Goal: Task Accomplishment & Management: Use online tool/utility

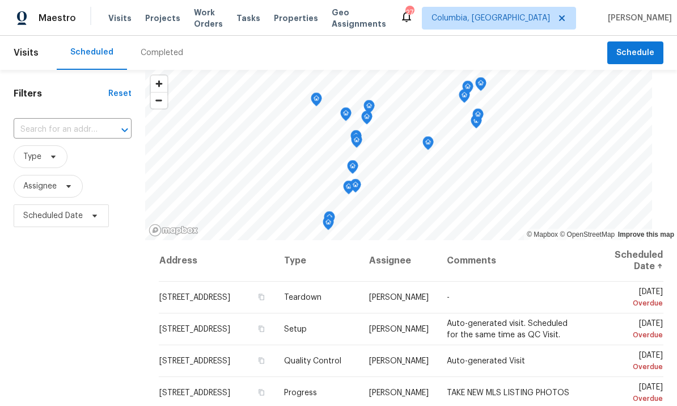
click at [294, 16] on span "Properties" at bounding box center [296, 17] width 44 height 11
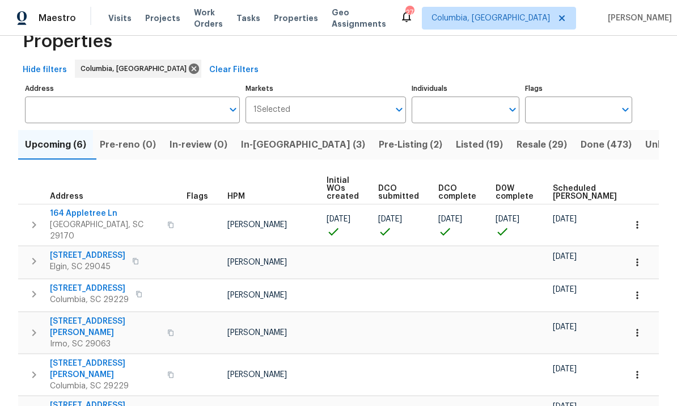
scroll to position [30, 0]
click at [159, 13] on span "Projects" at bounding box center [162, 17] width 35 height 11
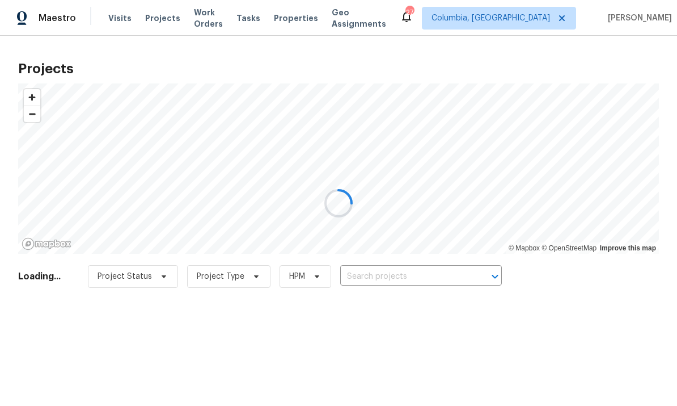
click at [410, 268] on div at bounding box center [338, 203] width 677 height 406
click at [394, 285] on div at bounding box center [338, 203] width 677 height 406
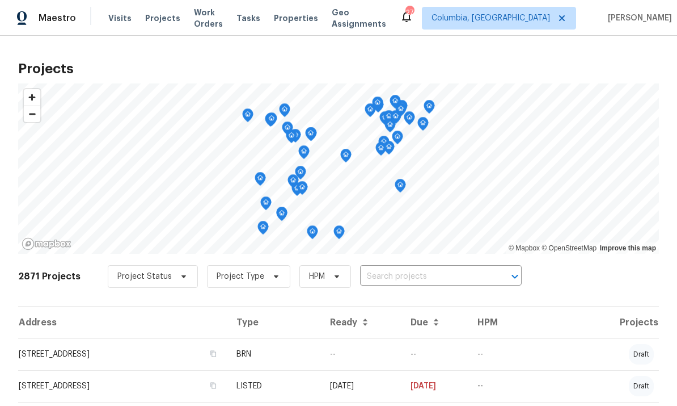
click at [417, 275] on input "text" at bounding box center [425, 277] width 130 height 18
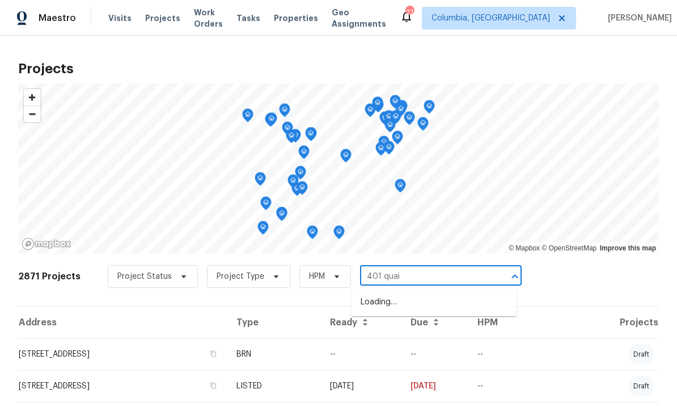
type input "401 quail"
click at [433, 302] on li "[STREET_ADDRESS]" at bounding box center [434, 302] width 165 height 19
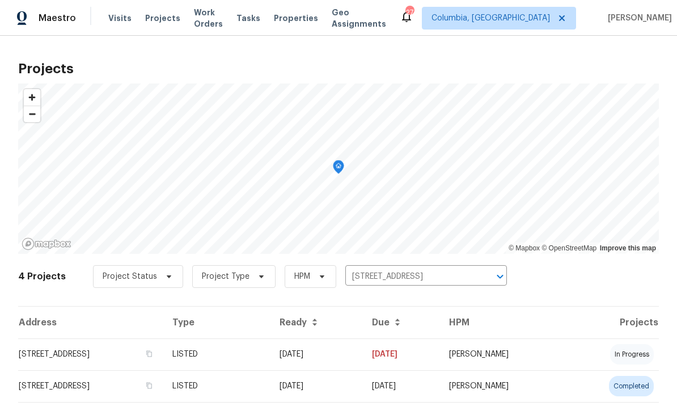
click at [129, 361] on td "[STREET_ADDRESS]" at bounding box center [90, 354] width 145 height 32
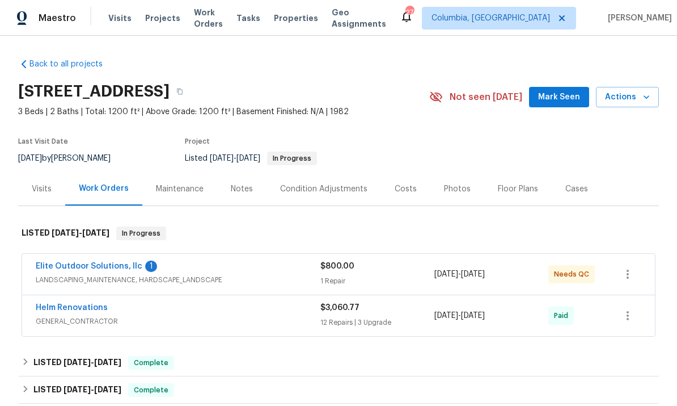
click at [80, 267] on link "Elite Outdoor Solutions, llc" at bounding box center [89, 266] width 107 height 8
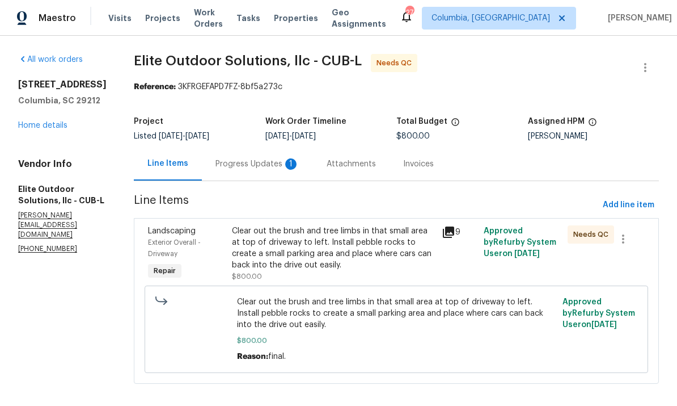
click at [247, 161] on div "Progress Updates 1" at bounding box center [258, 163] width 84 height 11
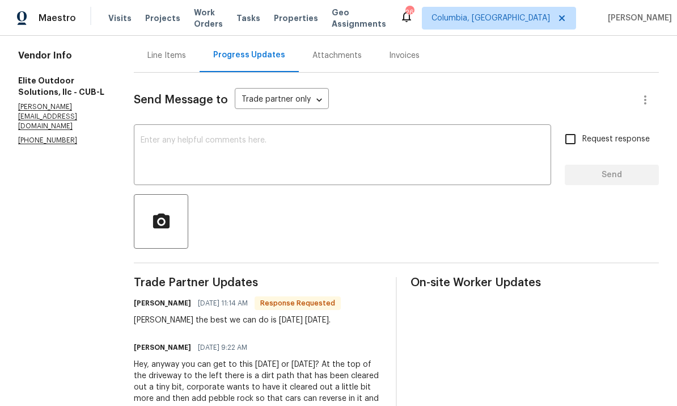
scroll to position [108, 0]
click at [242, 159] on textarea at bounding box center [343, 157] width 404 height 40
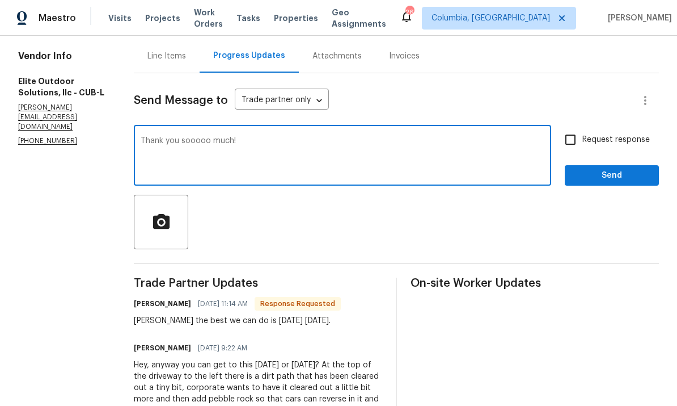
type textarea "Thank you sooooo much!"
click at [588, 178] on span "Send" at bounding box center [612, 175] width 76 height 14
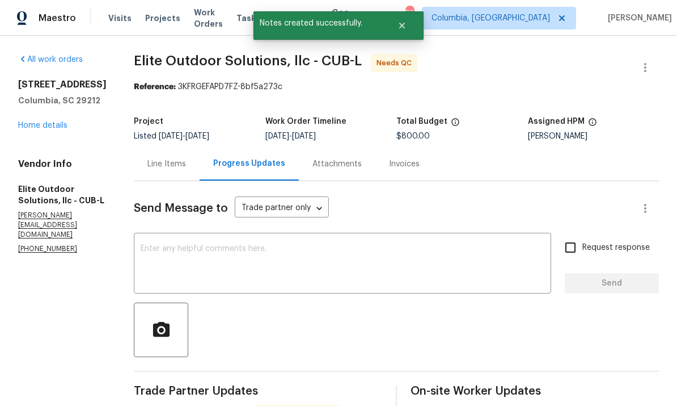
click at [260, 165] on div "Progress Updates" at bounding box center [249, 163] width 72 height 11
click at [163, 161] on div "Line Items" at bounding box center [166, 163] width 39 height 11
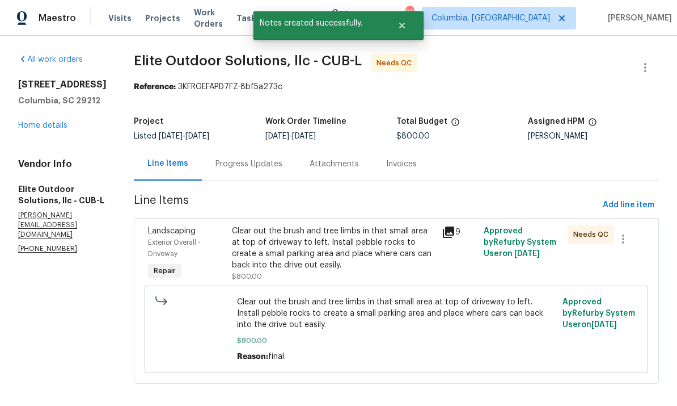
click at [389, 259] on div "Clear out the brush and tree limbs in that small area at top of driveway to lef…" at bounding box center [333, 247] width 203 height 45
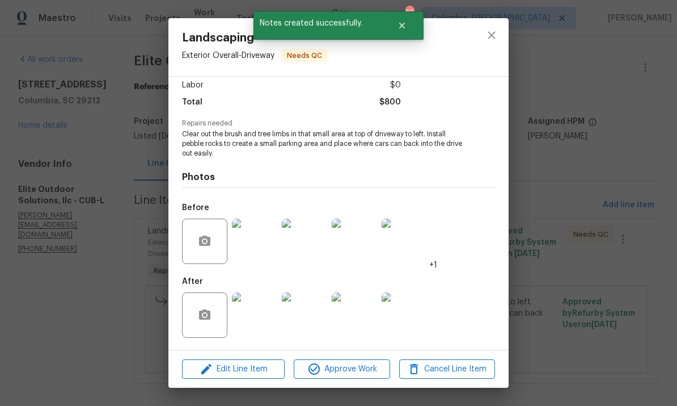
scroll to position [81, 0]
click at [258, 315] on img at bounding box center [254, 314] width 45 height 45
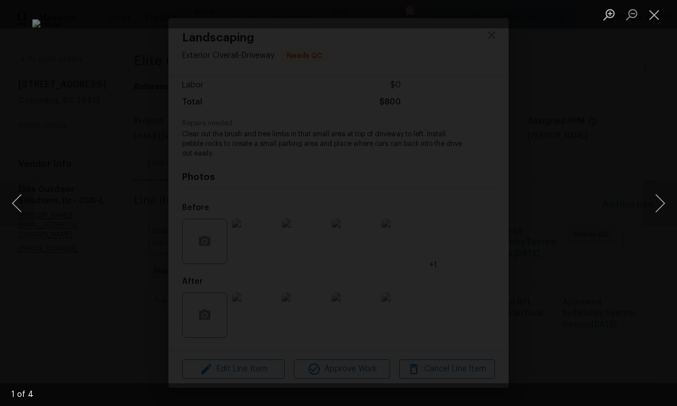
click at [651, 205] on button "Next image" at bounding box center [660, 202] width 34 height 45
click at [639, 211] on div "Lightbox" at bounding box center [338, 203] width 677 height 406
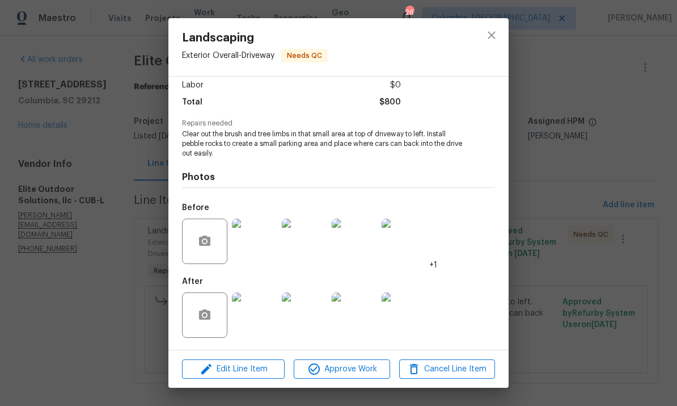
click at [404, 314] on img at bounding box center [404, 314] width 45 height 45
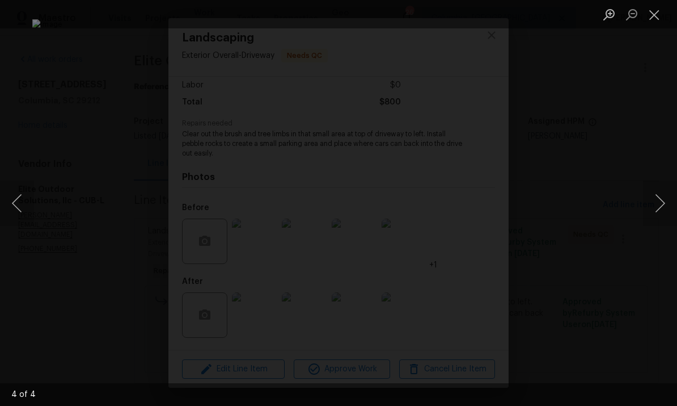
click at [649, 207] on button "Next image" at bounding box center [660, 202] width 34 height 45
click at [651, 205] on button "Next image" at bounding box center [660, 202] width 34 height 45
click at [637, 210] on div "Lightbox" at bounding box center [338, 203] width 677 height 406
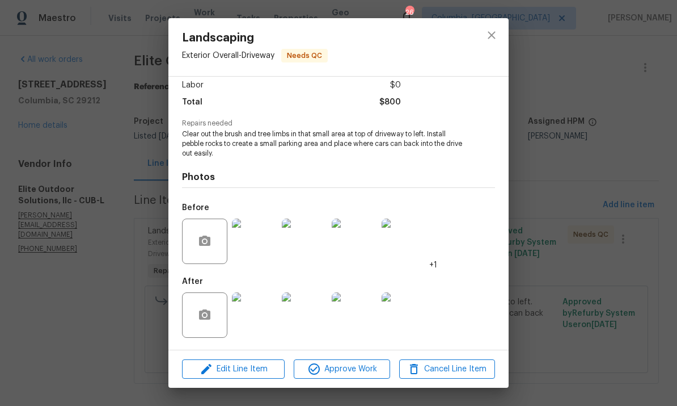
click at [337, 282] on div "After" at bounding box center [305, 308] width 247 height 74
click at [364, 251] on img at bounding box center [354, 240] width 45 height 45
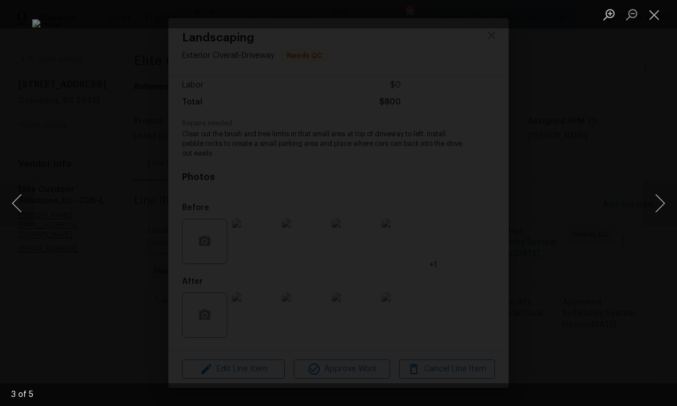
click at [656, 15] on button "Close lightbox" at bounding box center [654, 15] width 23 height 20
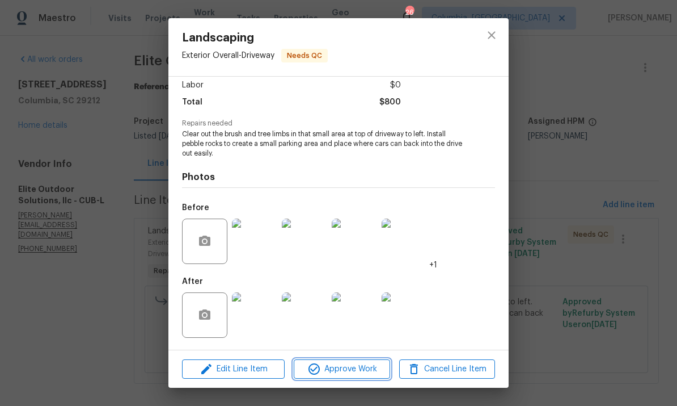
click at [343, 372] on span "Approve Work" at bounding box center [341, 369] width 89 height 14
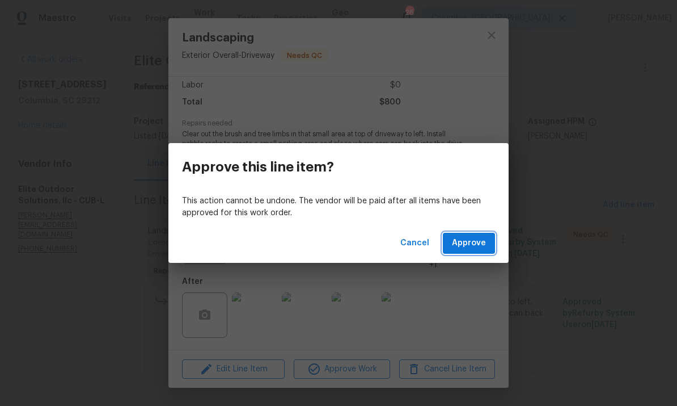
click at [457, 248] on span "Approve" at bounding box center [469, 243] width 34 height 14
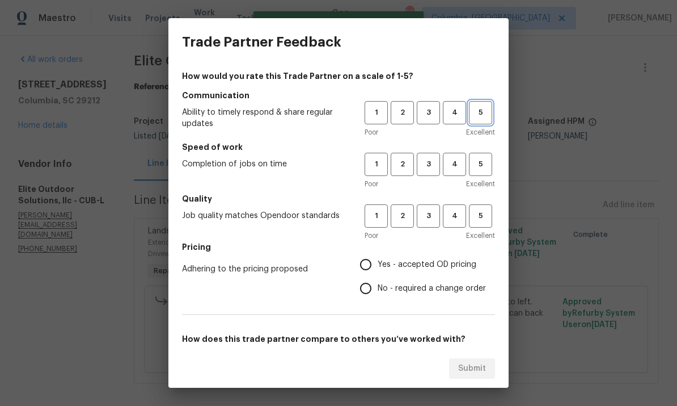
click at [472, 111] on span "5" at bounding box center [480, 112] width 21 height 13
click at [483, 168] on span "5" at bounding box center [480, 164] width 21 height 13
click at [479, 223] on button "5" at bounding box center [480, 215] width 23 height 23
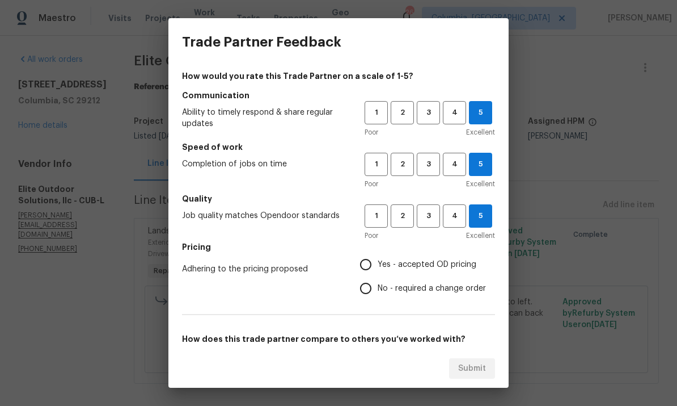
click at [374, 264] on input "Yes - accepted OD pricing" at bounding box center [366, 264] width 24 height 24
radio input "true"
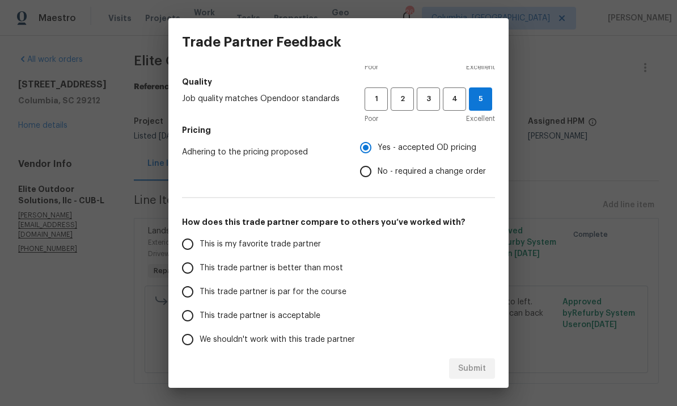
scroll to position [123, 0]
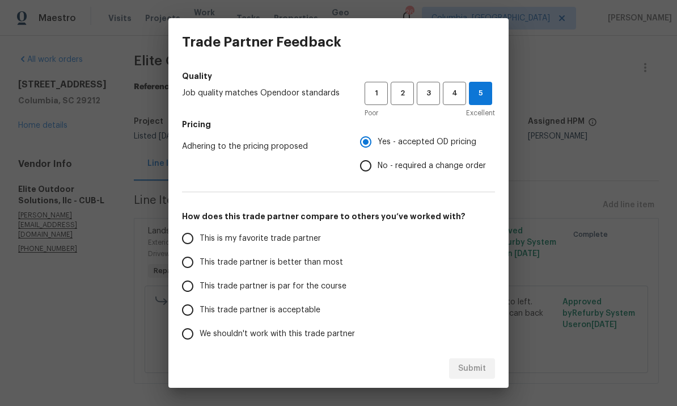
click at [199, 239] on input "This is my favorite trade partner" at bounding box center [188, 238] width 24 height 24
click at [474, 362] on span "Submit" at bounding box center [472, 368] width 28 height 14
radio input "true"
